Goal: Transaction & Acquisition: Book appointment/travel/reservation

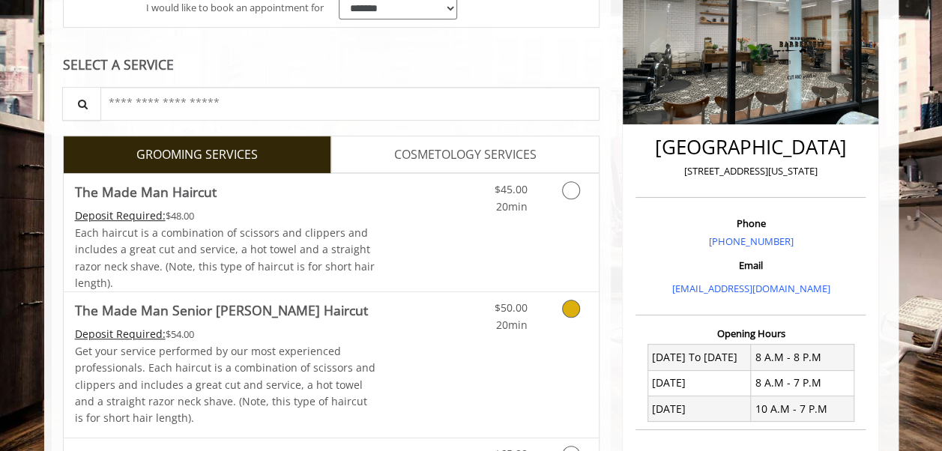
scroll to position [280, 0]
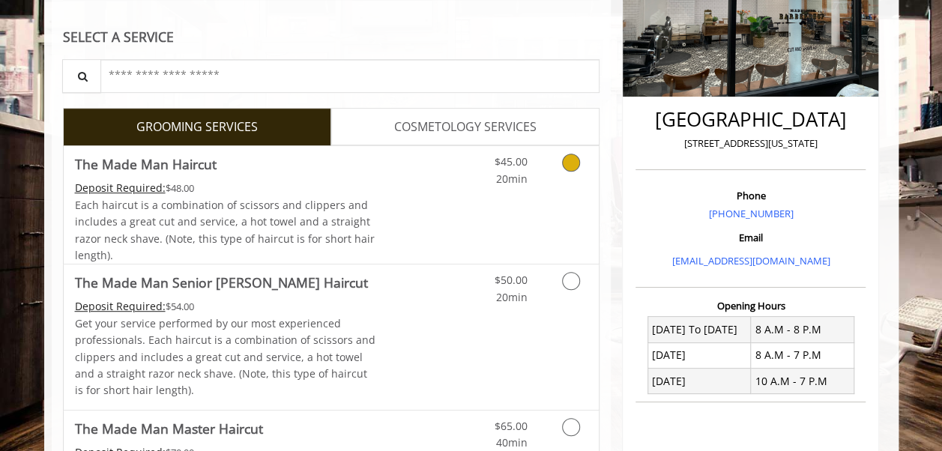
click at [516, 211] on div "$45.00 20min" at bounding box center [532, 205] width 134 height 118
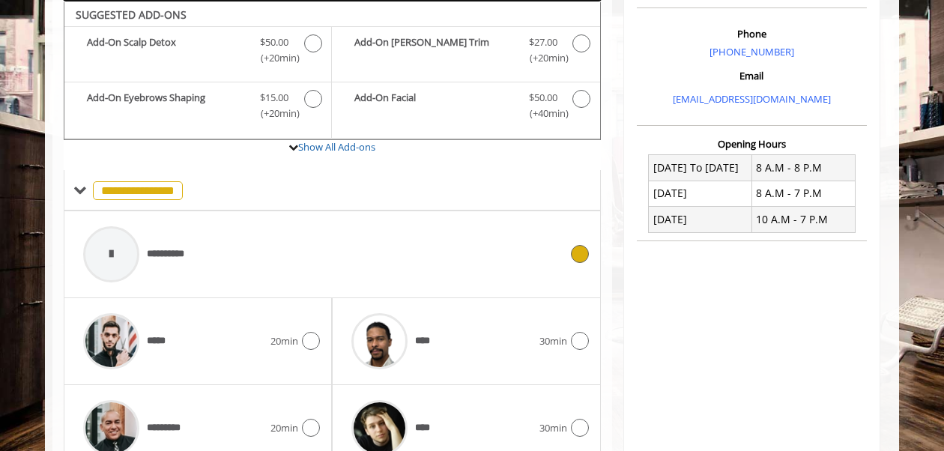
scroll to position [598, 0]
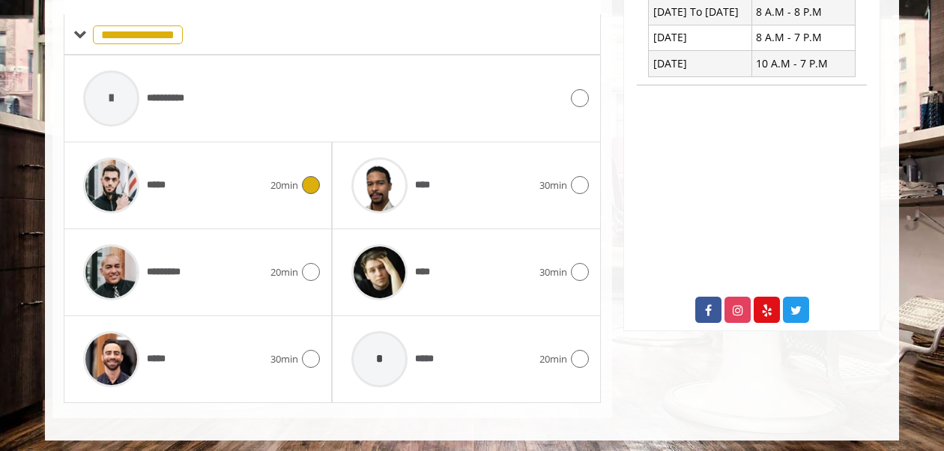
click at [296, 199] on div "***** 20min" at bounding box center [198, 185] width 244 height 71
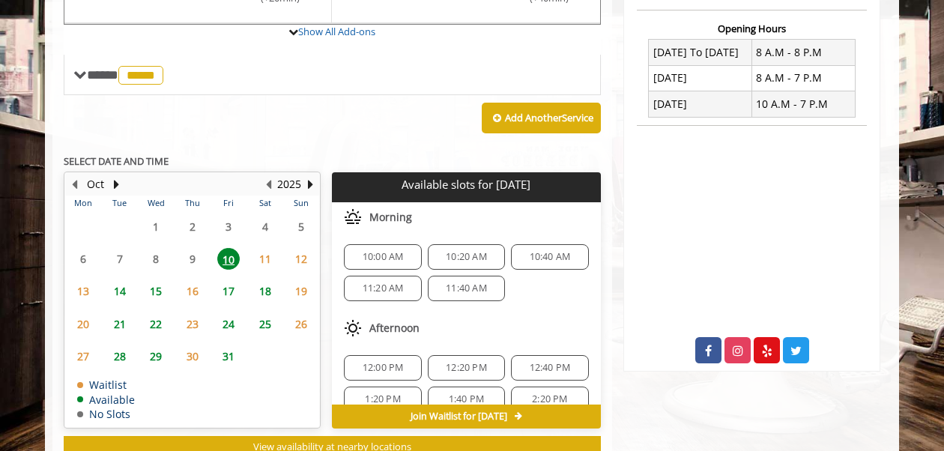
scroll to position [561, 0]
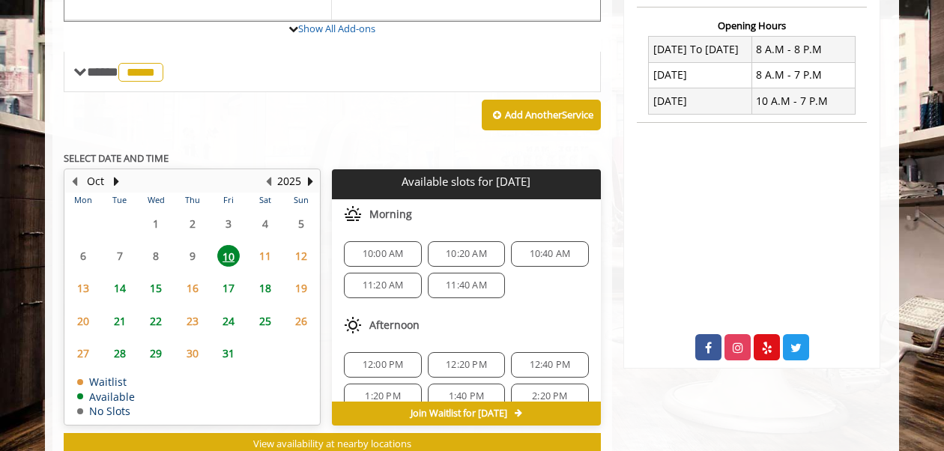
click at [543, 364] on span "12:40 PM" at bounding box center [550, 365] width 41 height 12
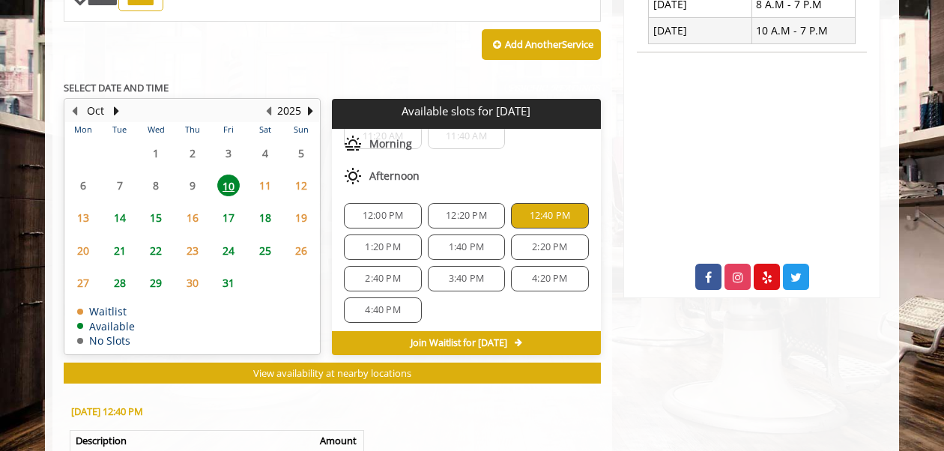
scroll to position [79, 0]
click at [532, 211] on span "12:40 PM" at bounding box center [550, 216] width 41 height 12
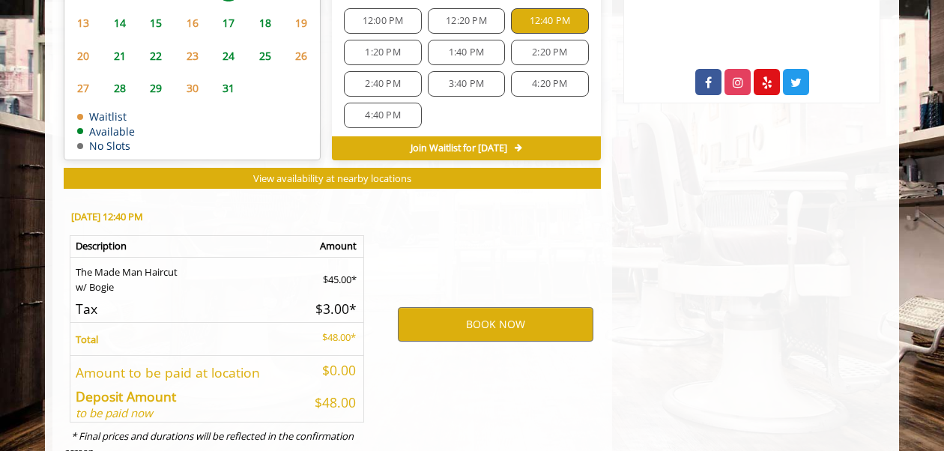
scroll to position [876, 0]
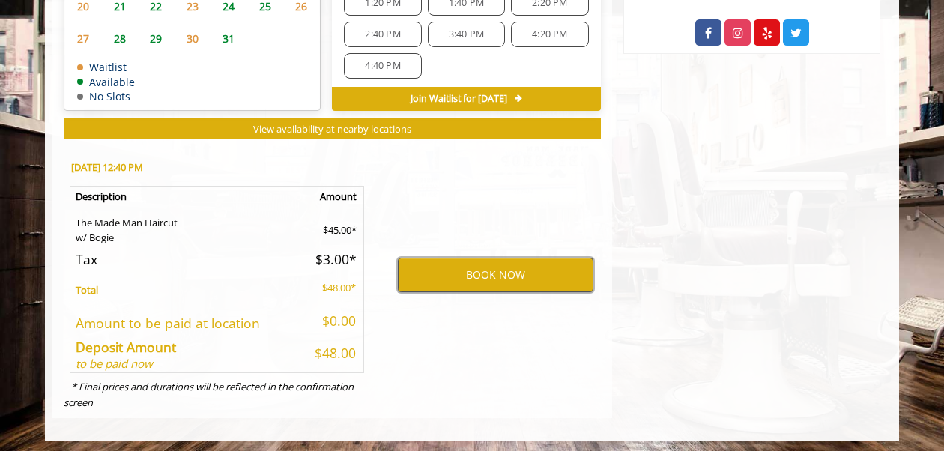
click at [472, 269] on button "BOOK NOW" at bounding box center [496, 275] width 196 height 34
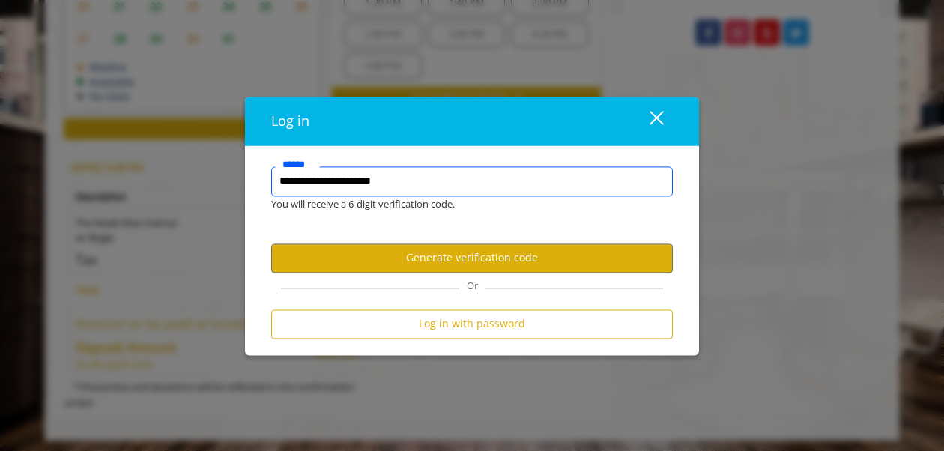
type input "**********"
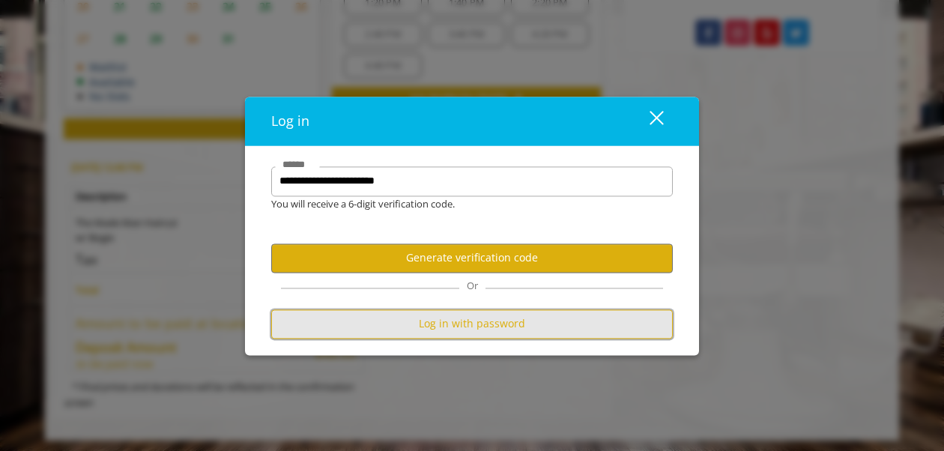
click at [500, 331] on button "Log in with password" at bounding box center [472, 324] width 402 height 29
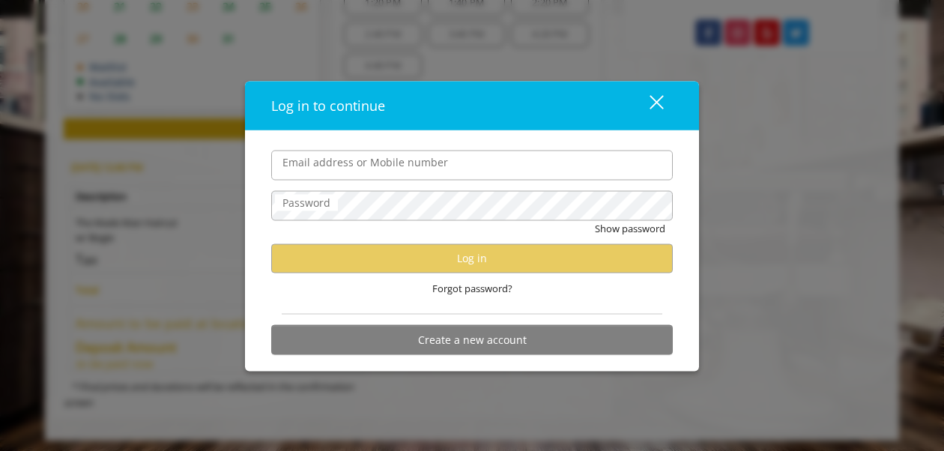
scroll to position [0, 0]
type input "**********"
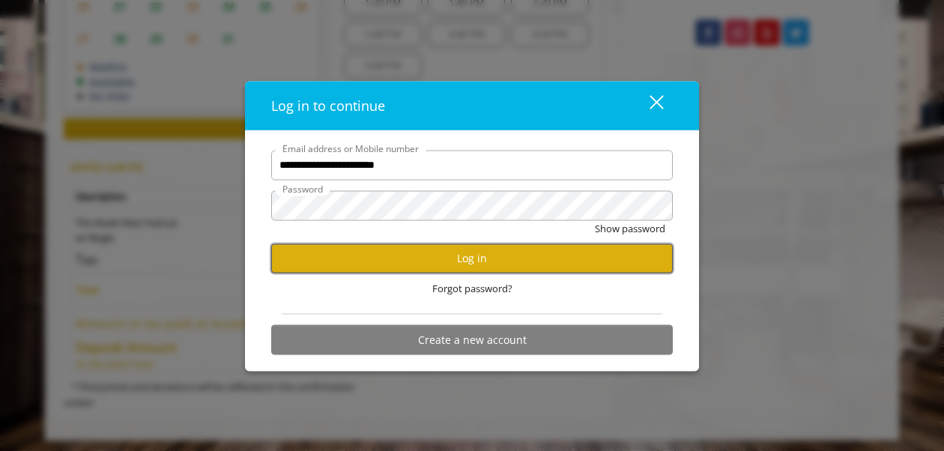
click at [504, 258] on button "Log in" at bounding box center [472, 258] width 402 height 29
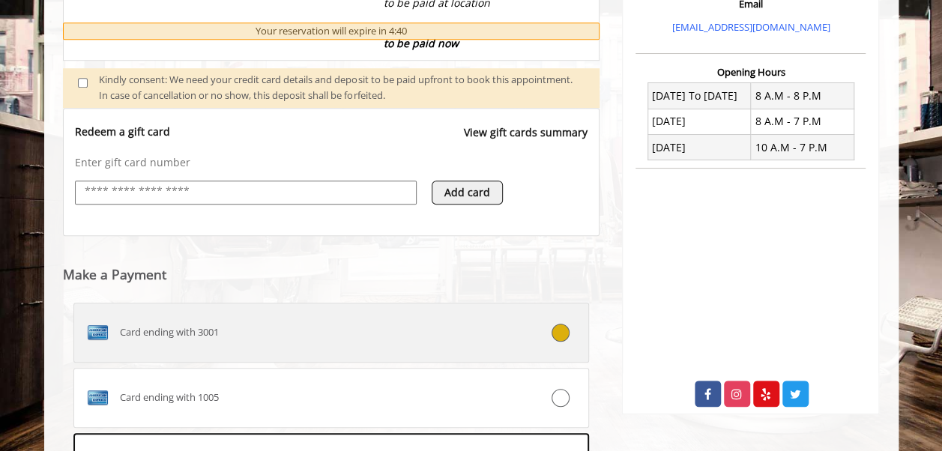
scroll to position [658, 0]
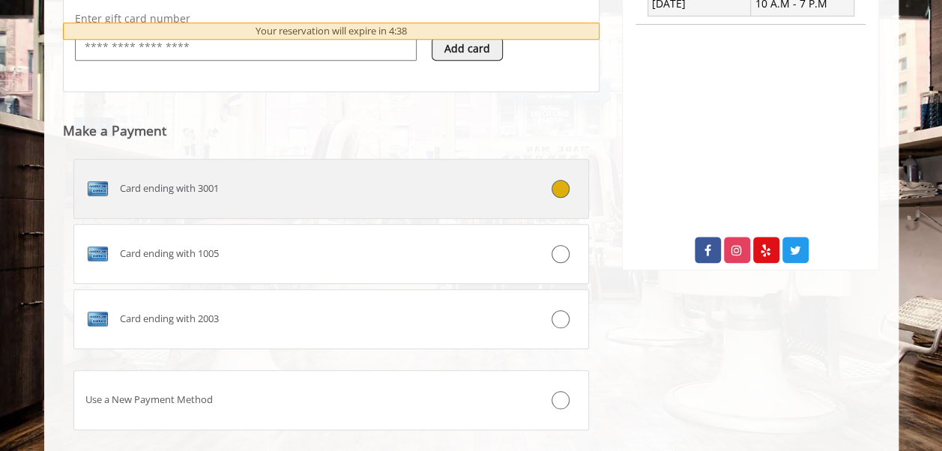
click at [351, 202] on label "Card ending with 3001" at bounding box center [331, 189] width 516 height 60
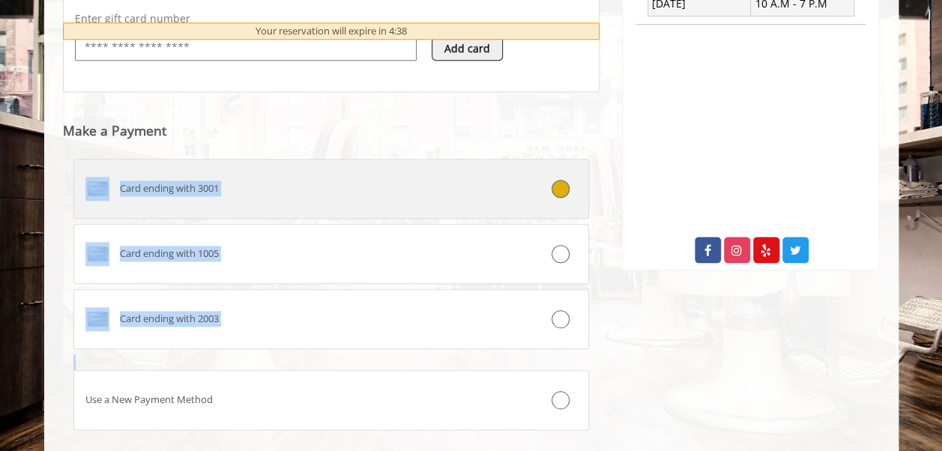
scroll to position [711, 0]
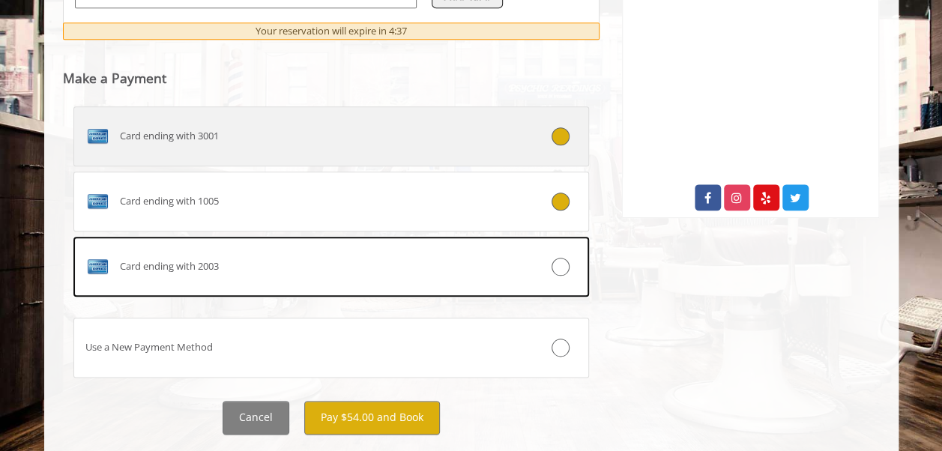
click at [384, 147] on label "Card ending with 3001" at bounding box center [331, 136] width 516 height 60
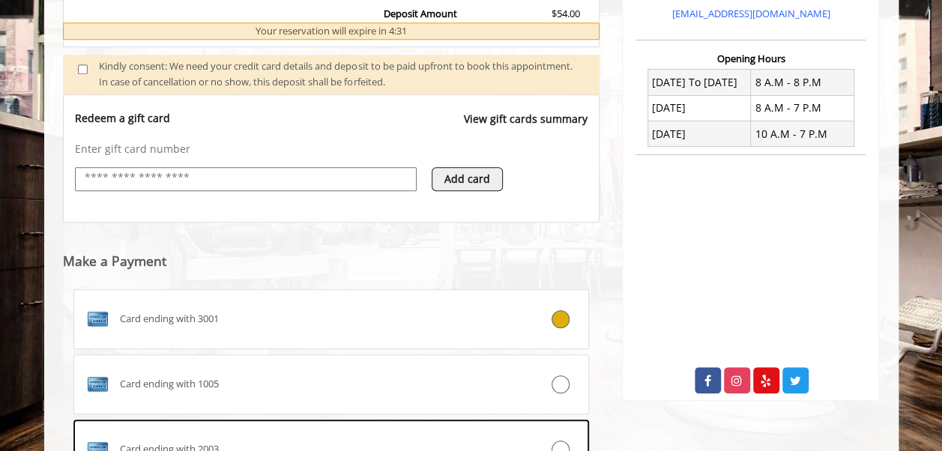
scroll to position [744, 0]
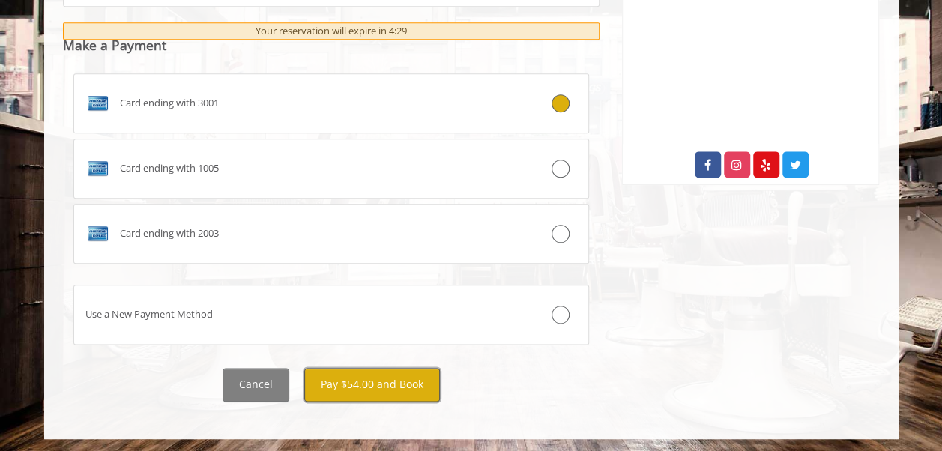
click at [354, 382] on button "Pay $54.00 and Book" at bounding box center [372, 385] width 136 height 34
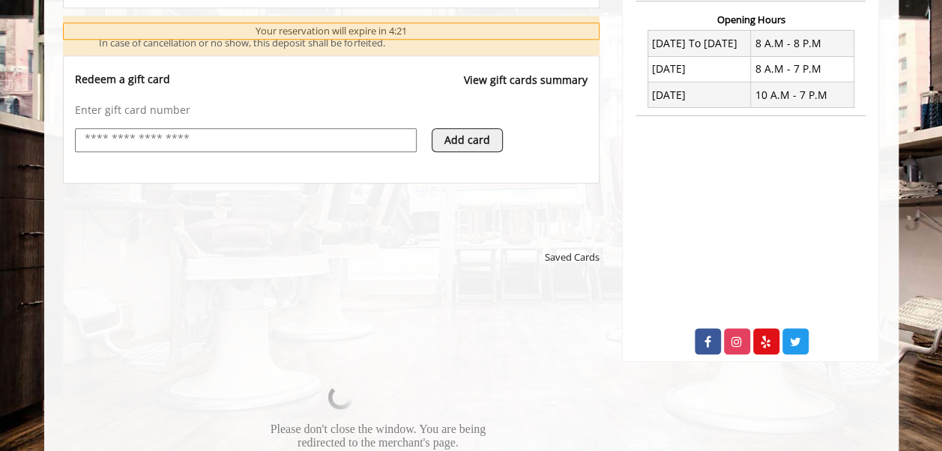
scroll to position [567, 0]
